Goal: Task Accomplishment & Management: Use online tool/utility

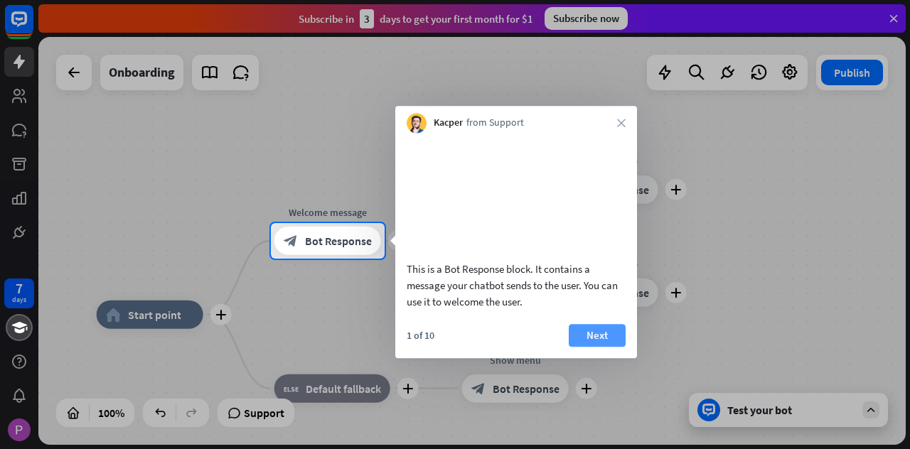
click at [582, 347] on button "Next" at bounding box center [597, 335] width 57 height 23
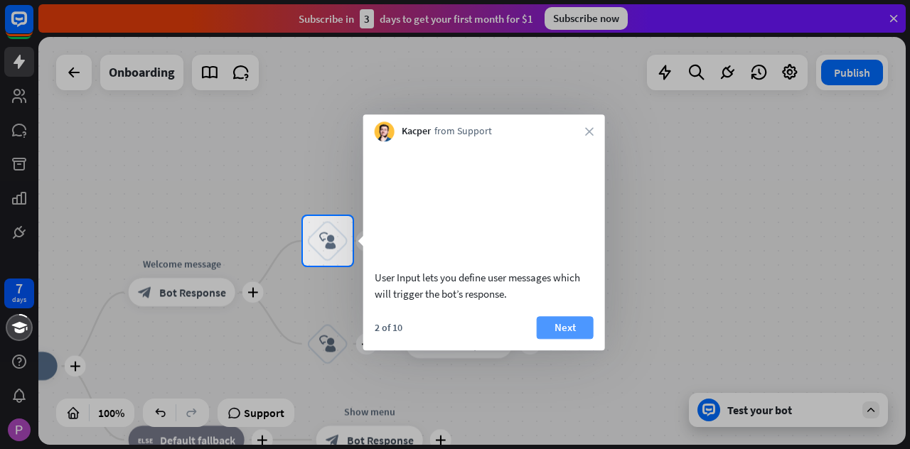
click at [581, 339] on button "Next" at bounding box center [565, 327] width 57 height 23
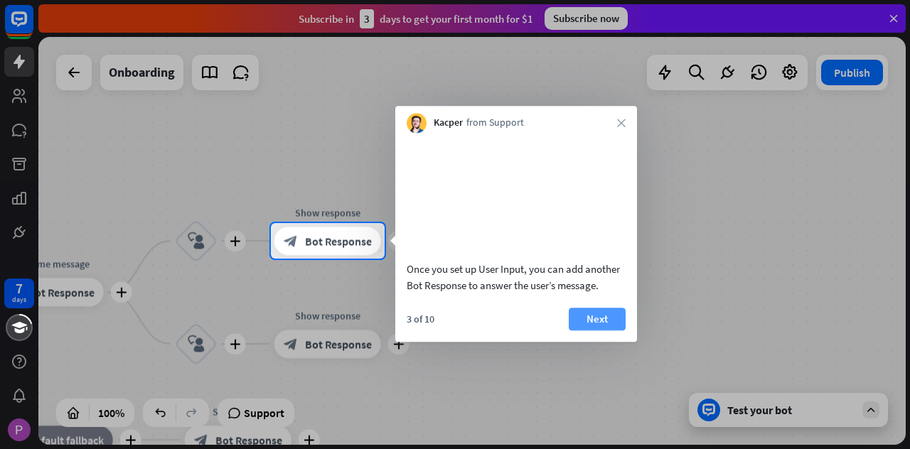
click at [581, 330] on button "Next" at bounding box center [597, 319] width 57 height 23
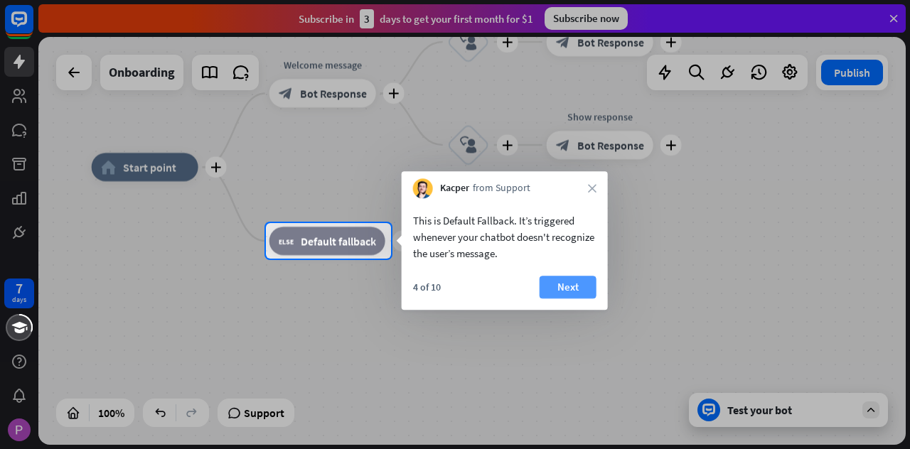
click at [570, 279] on button "Next" at bounding box center [567, 287] width 57 height 23
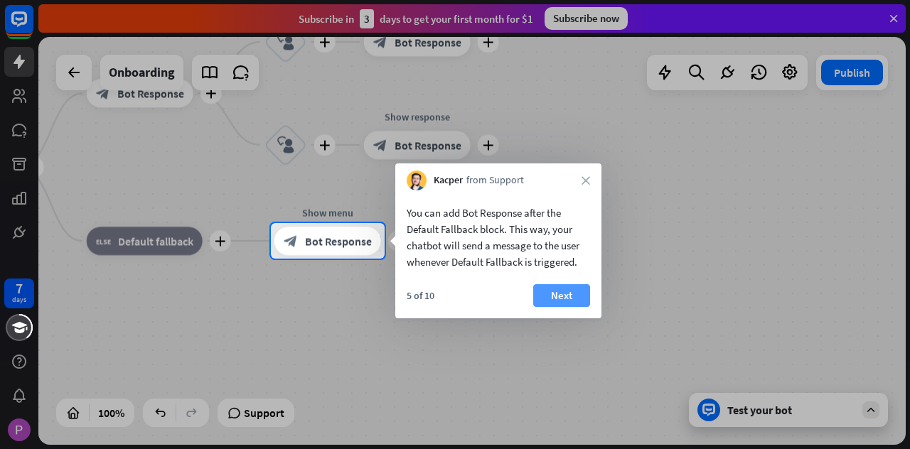
click at [571, 288] on button "Next" at bounding box center [561, 295] width 57 height 23
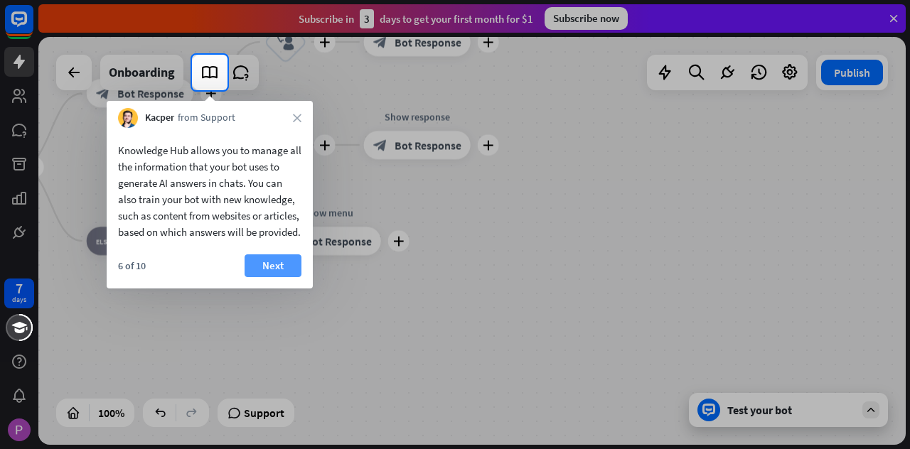
click at [278, 277] on button "Next" at bounding box center [272, 265] width 57 height 23
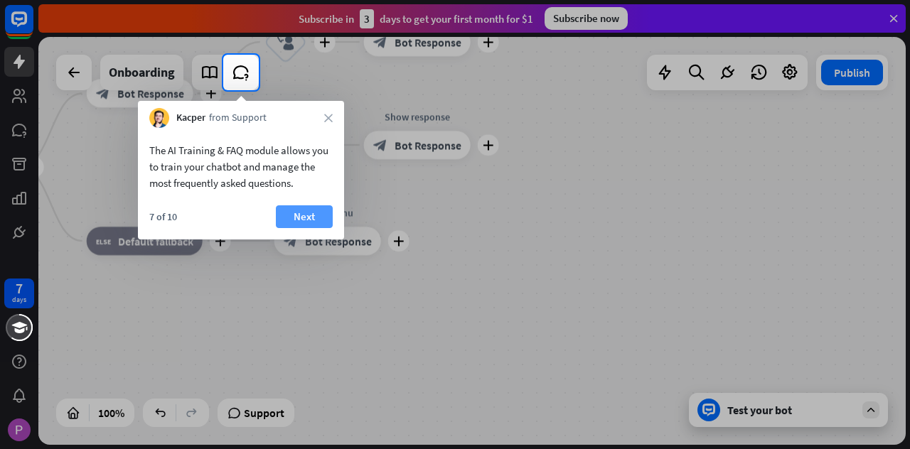
click at [302, 211] on button "Next" at bounding box center [304, 216] width 57 height 23
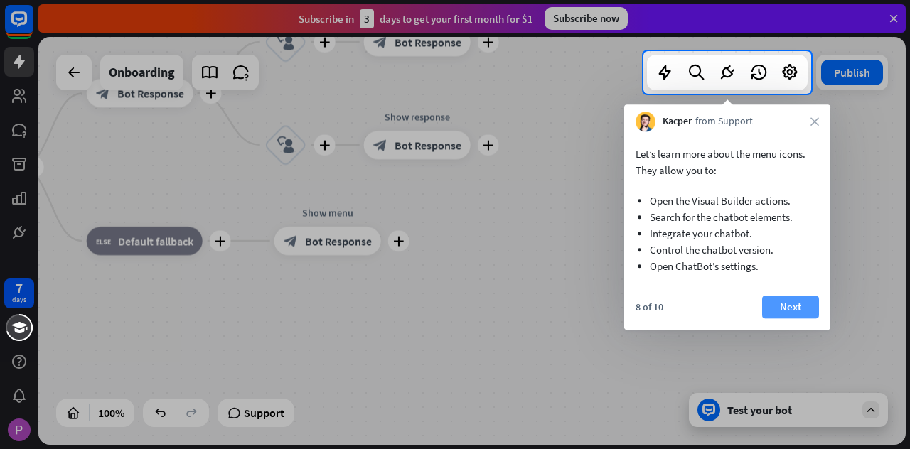
click at [767, 302] on button "Next" at bounding box center [790, 307] width 57 height 23
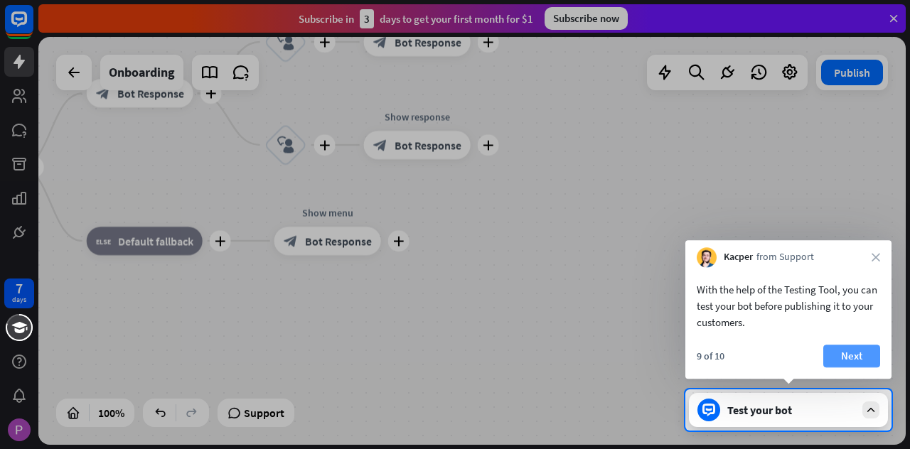
click at [846, 345] on button "Next" at bounding box center [851, 356] width 57 height 23
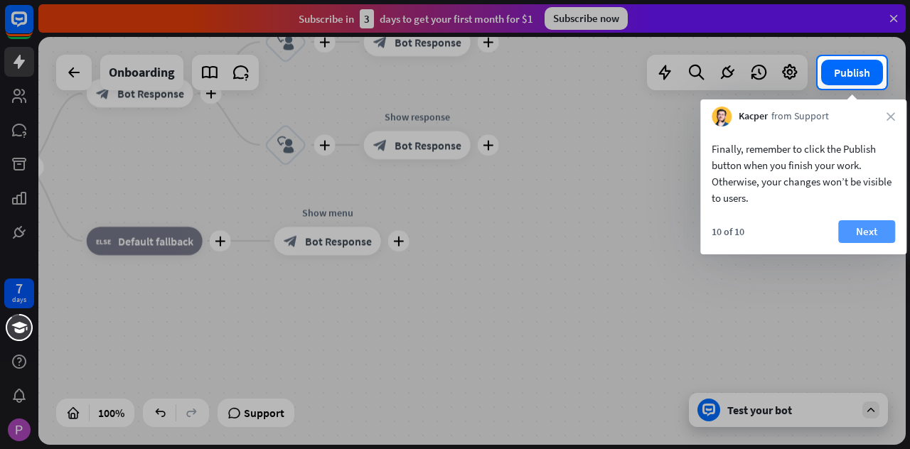
click at [866, 228] on button "Next" at bounding box center [866, 231] width 57 height 23
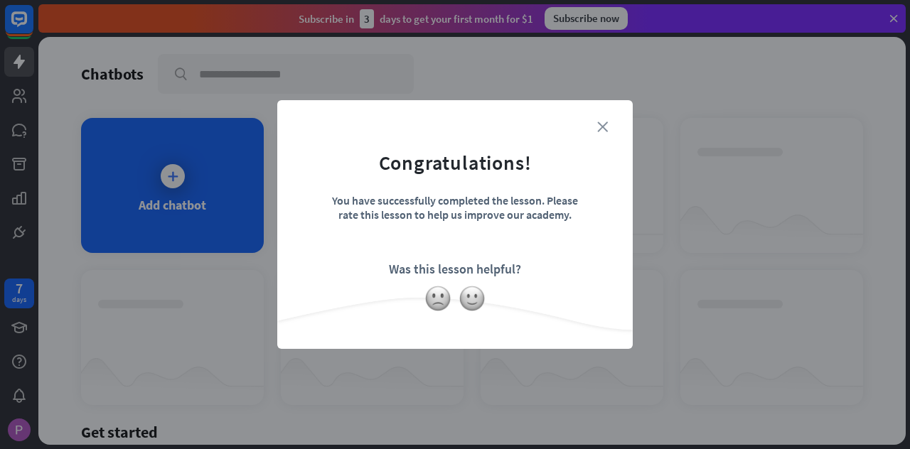
click at [603, 122] on icon "close" at bounding box center [602, 127] width 11 height 11
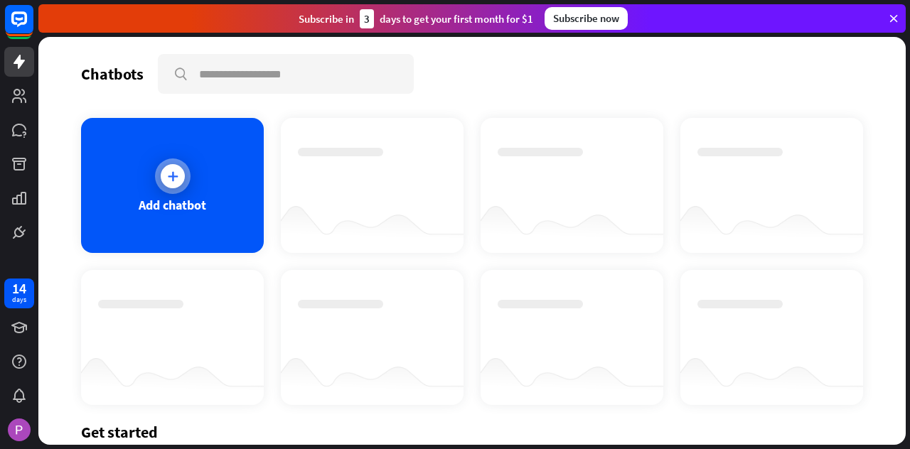
click at [213, 195] on div "Add chatbot" at bounding box center [172, 185] width 183 height 135
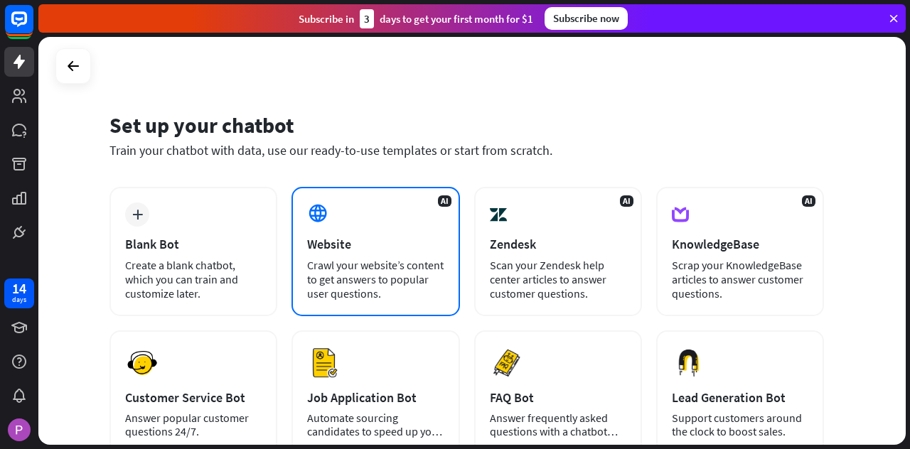
scroll to position [71, 0]
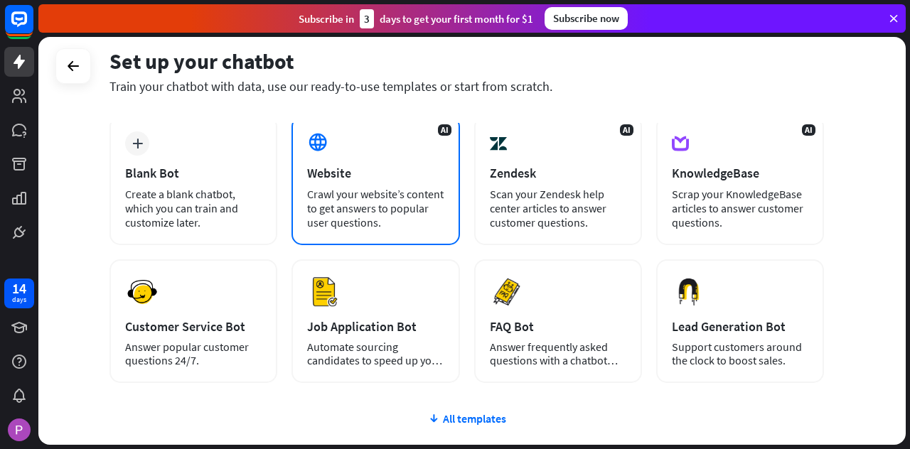
click at [341, 220] on div "Crawl your website’s content to get answers to popular user questions." at bounding box center [375, 208] width 136 height 43
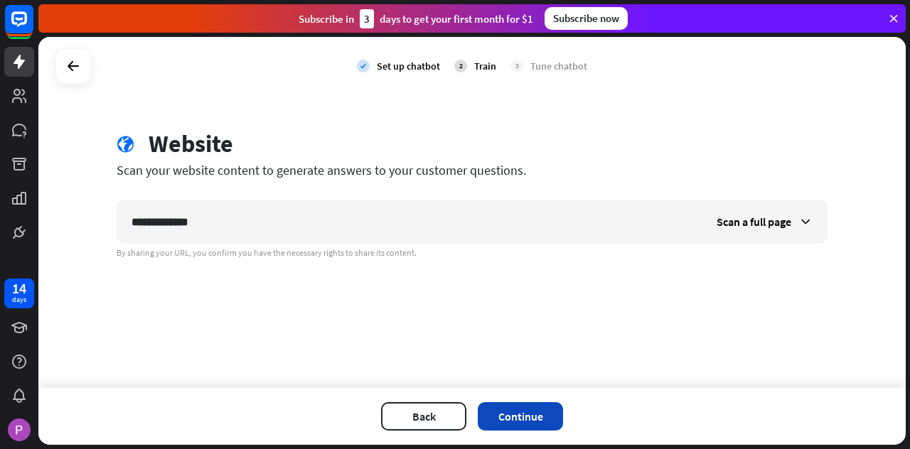
type input "**********"
click at [530, 411] on button "Continue" at bounding box center [520, 416] width 85 height 28
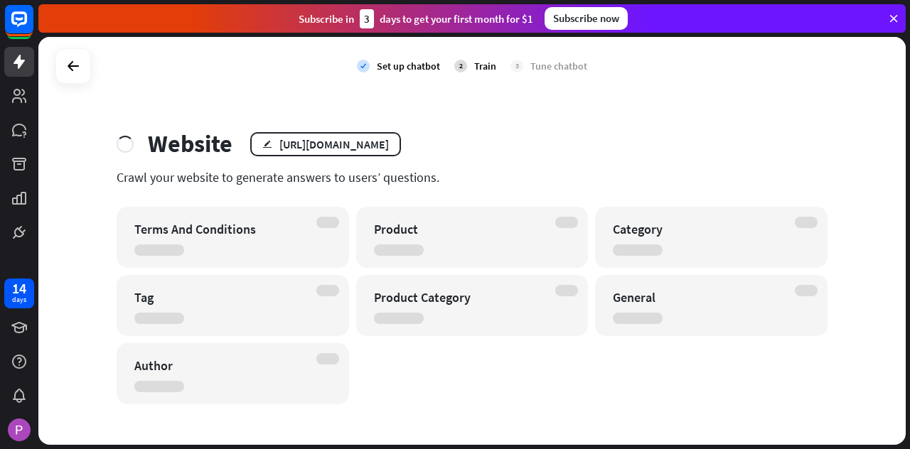
scroll to position [5, 0]
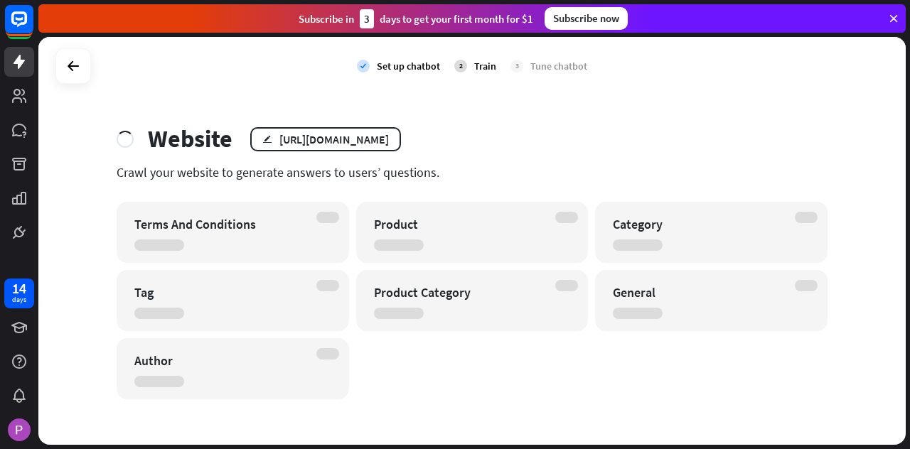
click at [304, 230] on div "Terms And Conditions" at bounding box center [233, 232] width 232 height 61
click at [893, 18] on icon at bounding box center [893, 18] width 13 height 13
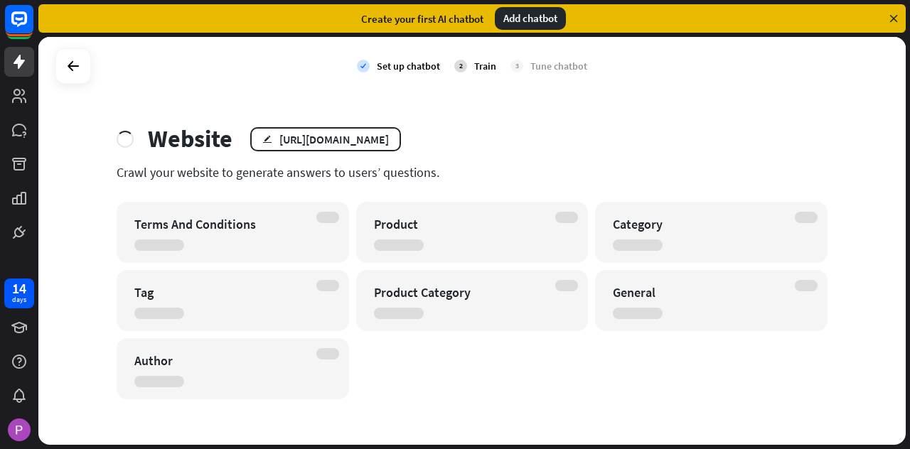
click at [547, 14] on div "Add chatbot" at bounding box center [530, 18] width 71 height 23
